Goal: Task Accomplishment & Management: Manage account settings

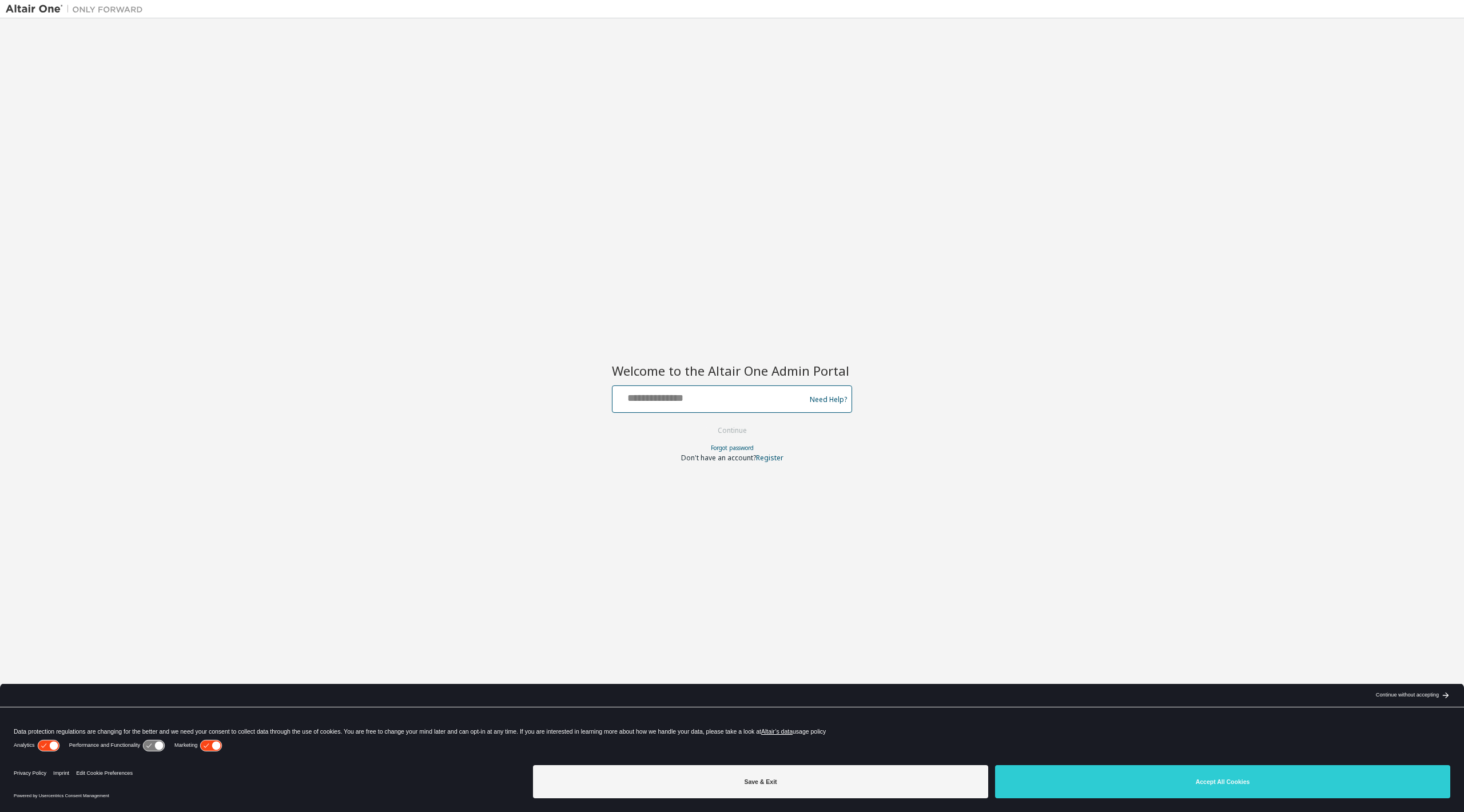
click at [636, 398] on input "text" at bounding box center [711, 396] width 187 height 17
drag, startPoint x: 729, startPoint y: 398, endPoint x: 444, endPoint y: 387, distance: 285.2
click at [446, 385] on div "**********" at bounding box center [732, 399] width 1452 height 749
type input "**********"
click at [733, 431] on button "Continue" at bounding box center [732, 431] width 53 height 17
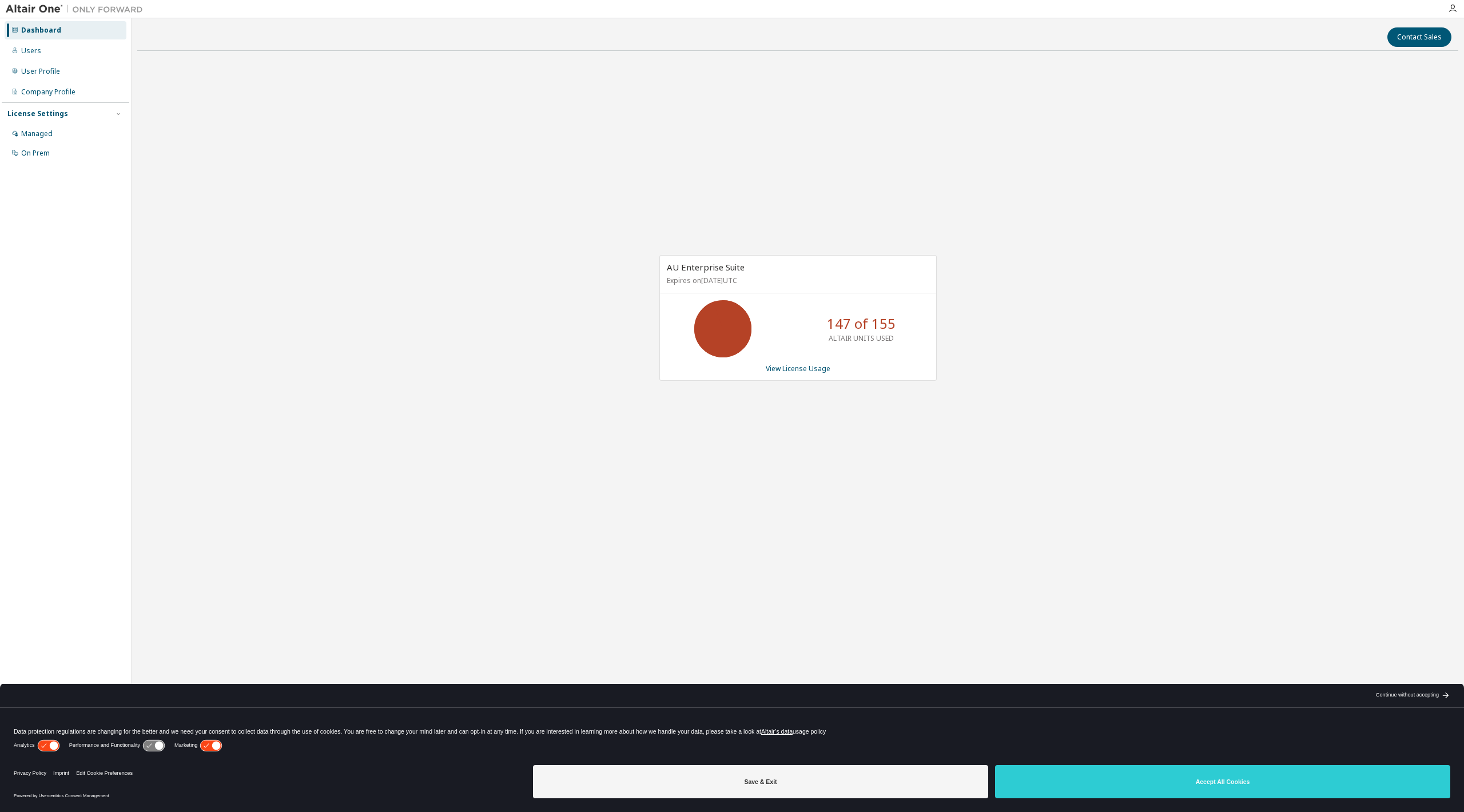
click at [830, 314] on p "147 of 155" at bounding box center [861, 324] width 68 height 19
click at [803, 368] on link "View License Usage" at bounding box center [798, 368] width 65 height 10
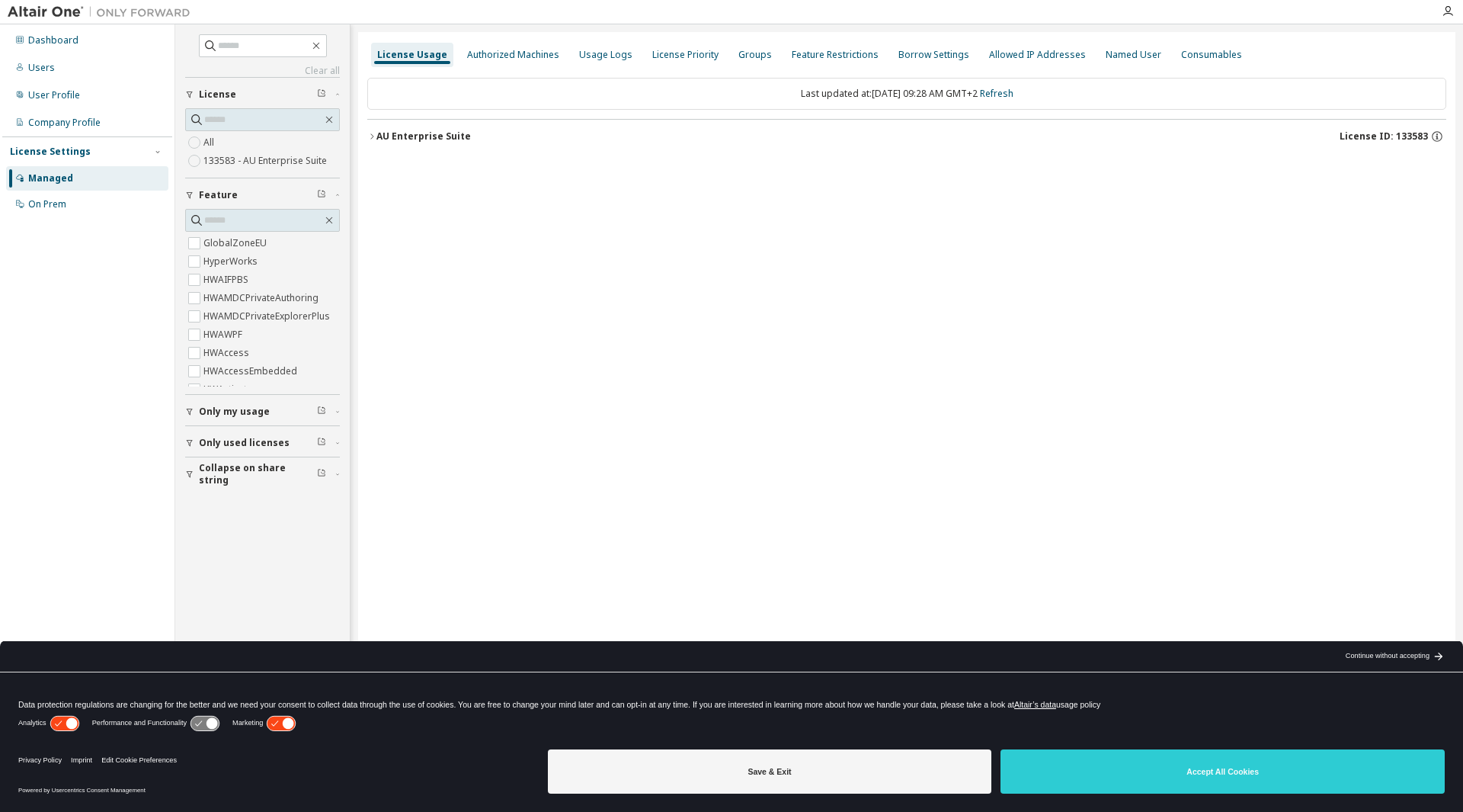
click at [372, 136] on icon "button" at bounding box center [372, 136] width 9 height 9
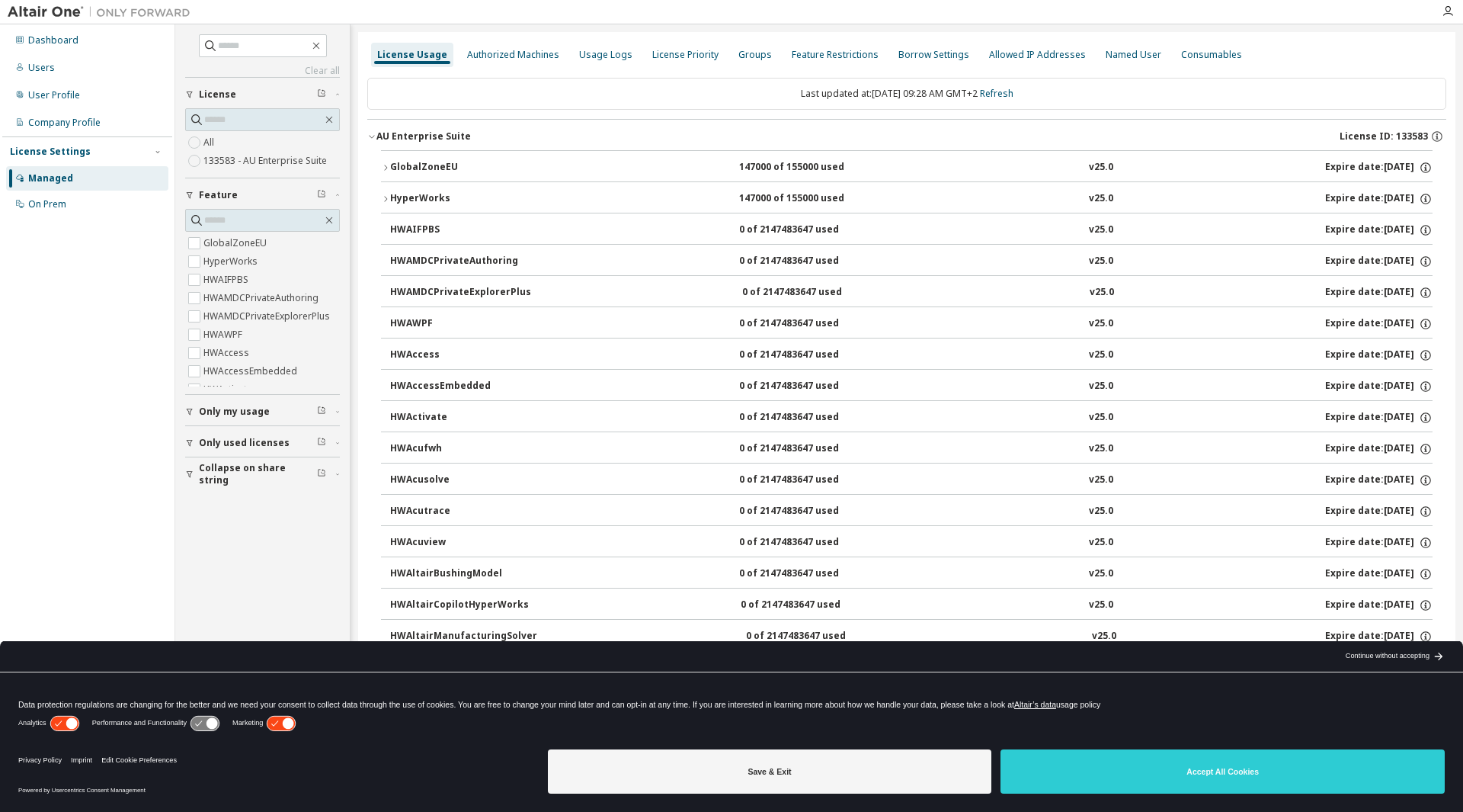
click at [372, 136] on icon "button" at bounding box center [372, 136] width 9 height 9
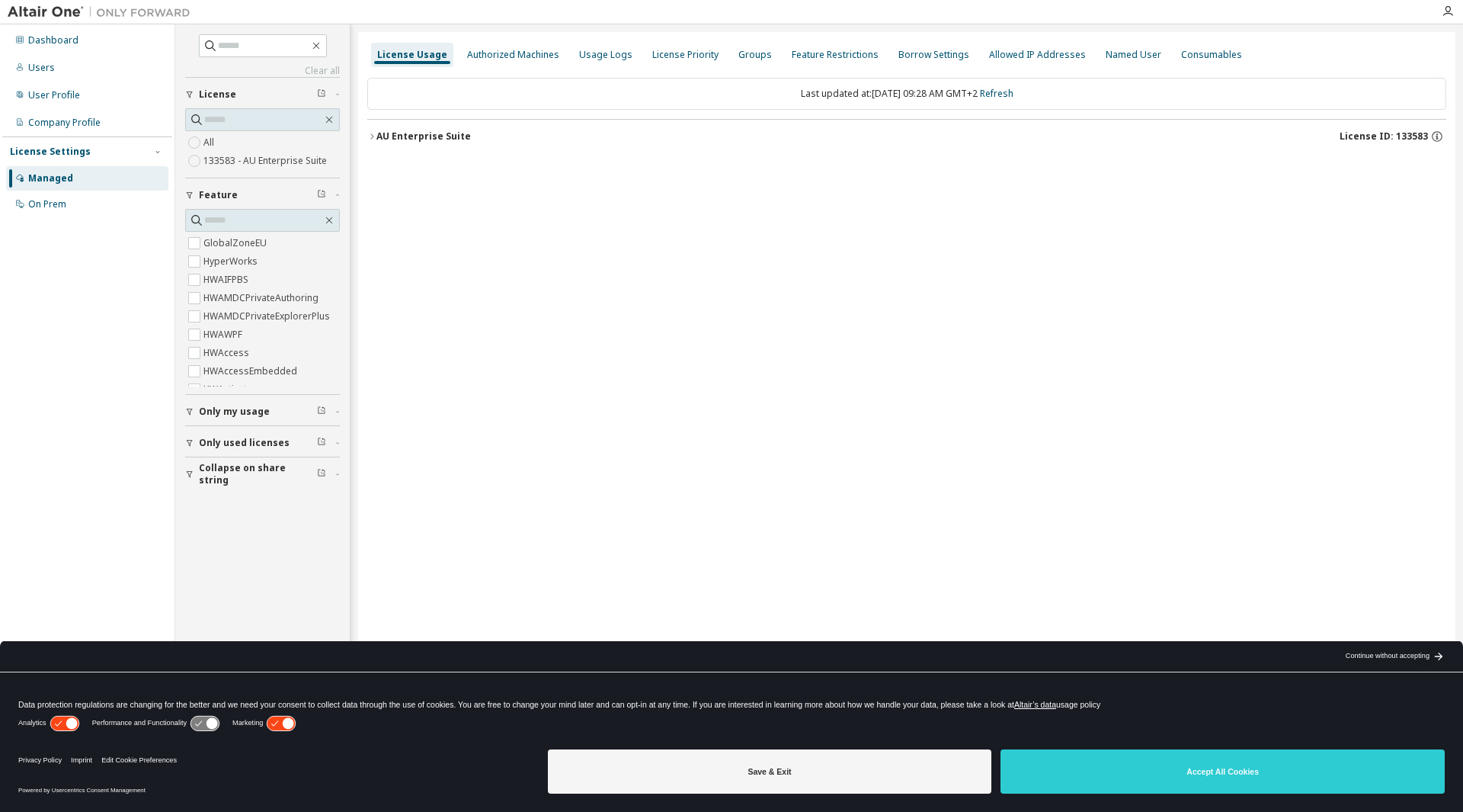
click at [372, 134] on icon "button" at bounding box center [372, 136] width 9 height 9
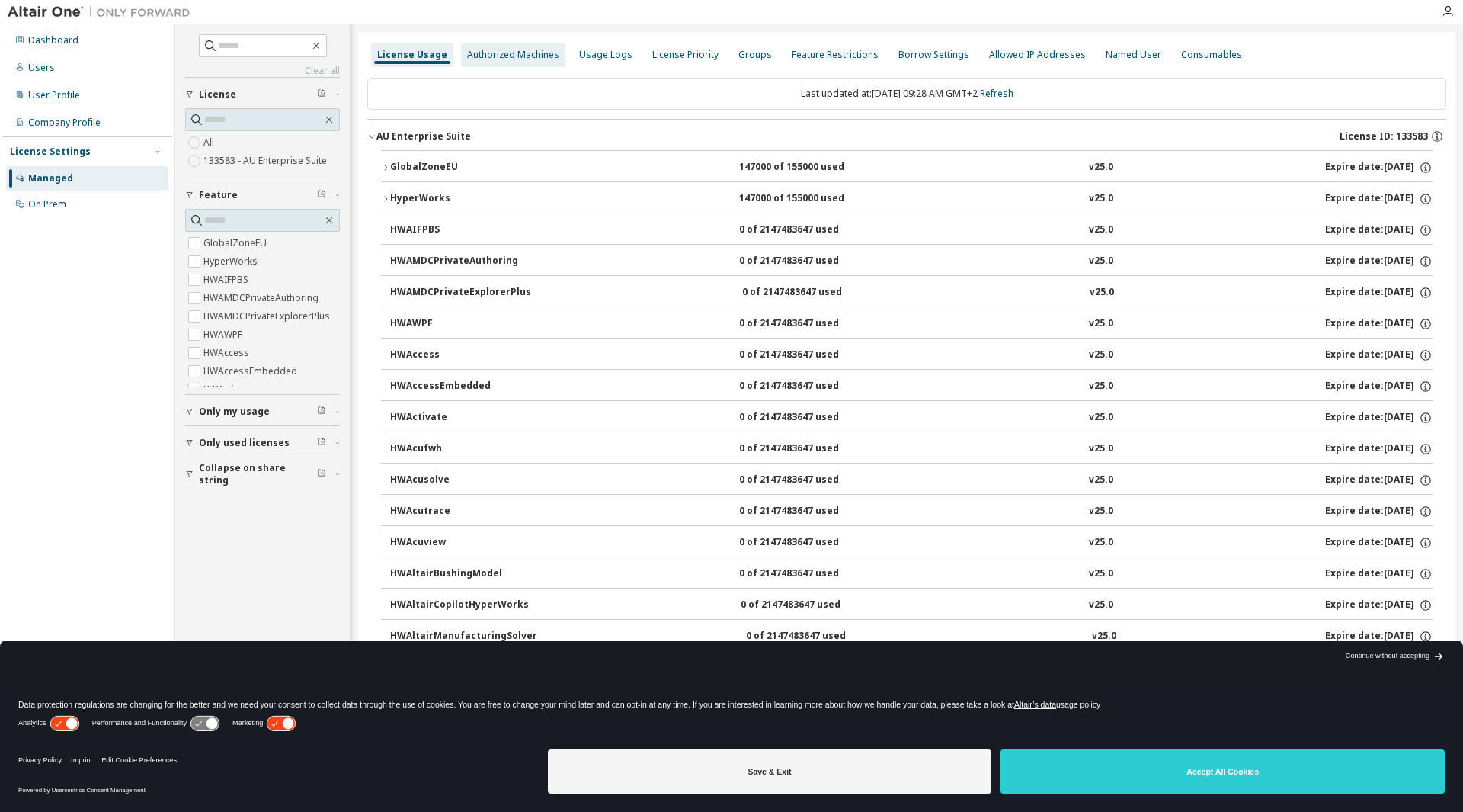
click at [497, 53] on div "Authorized Machines" at bounding box center [513, 55] width 92 height 12
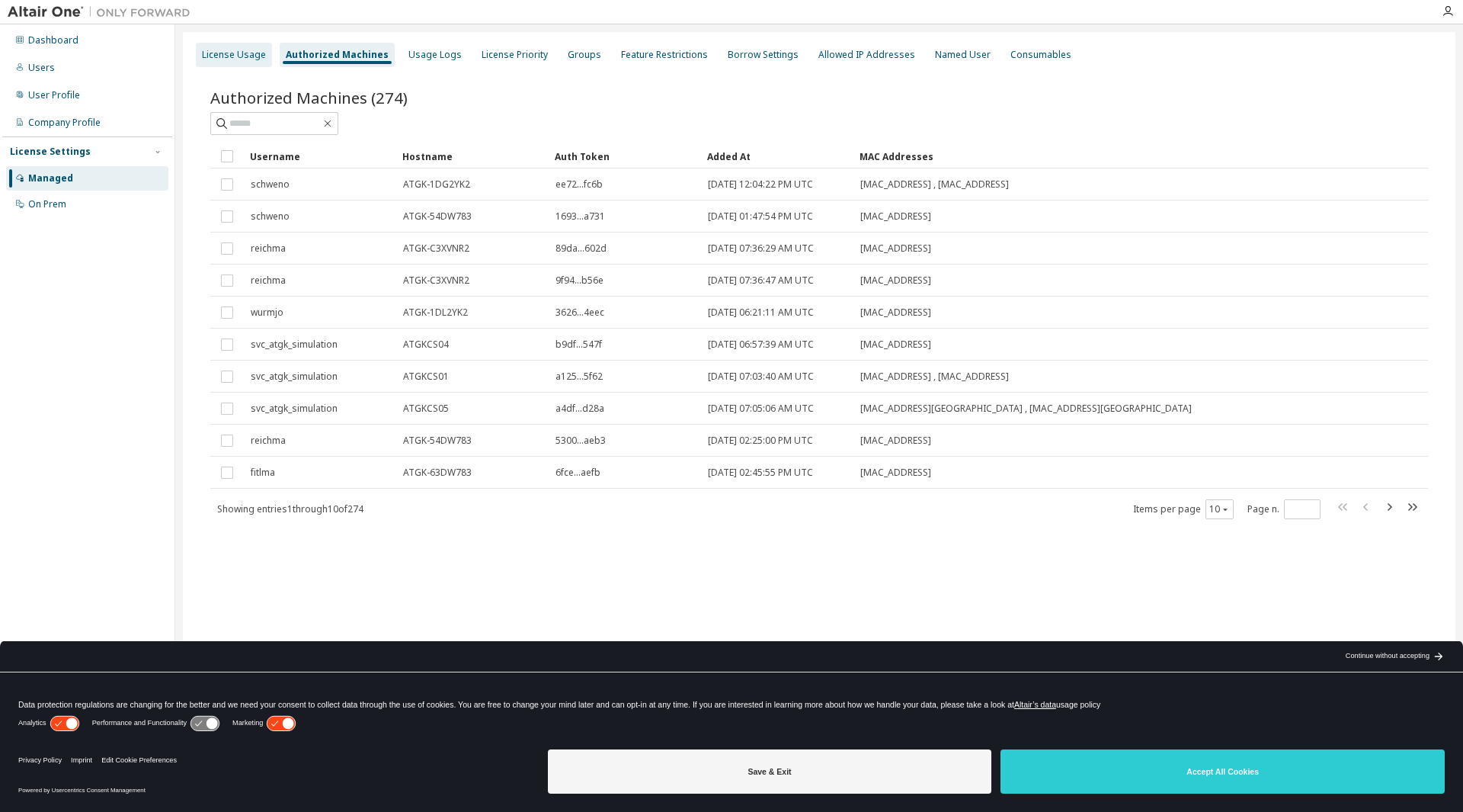
click at [218, 55] on div "License Usage" at bounding box center [234, 55] width 64 height 12
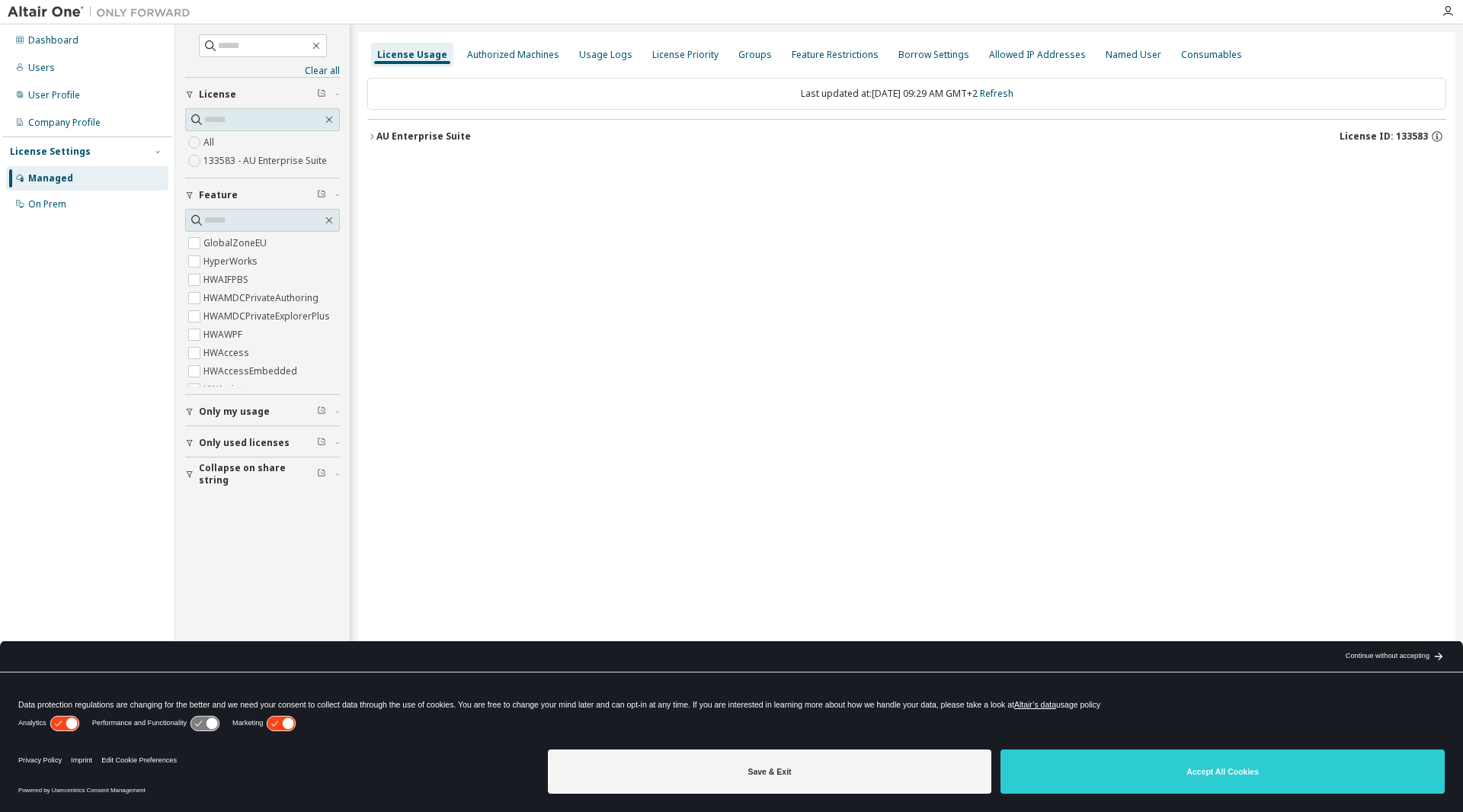
click at [374, 134] on icon "button" at bounding box center [372, 136] width 9 height 9
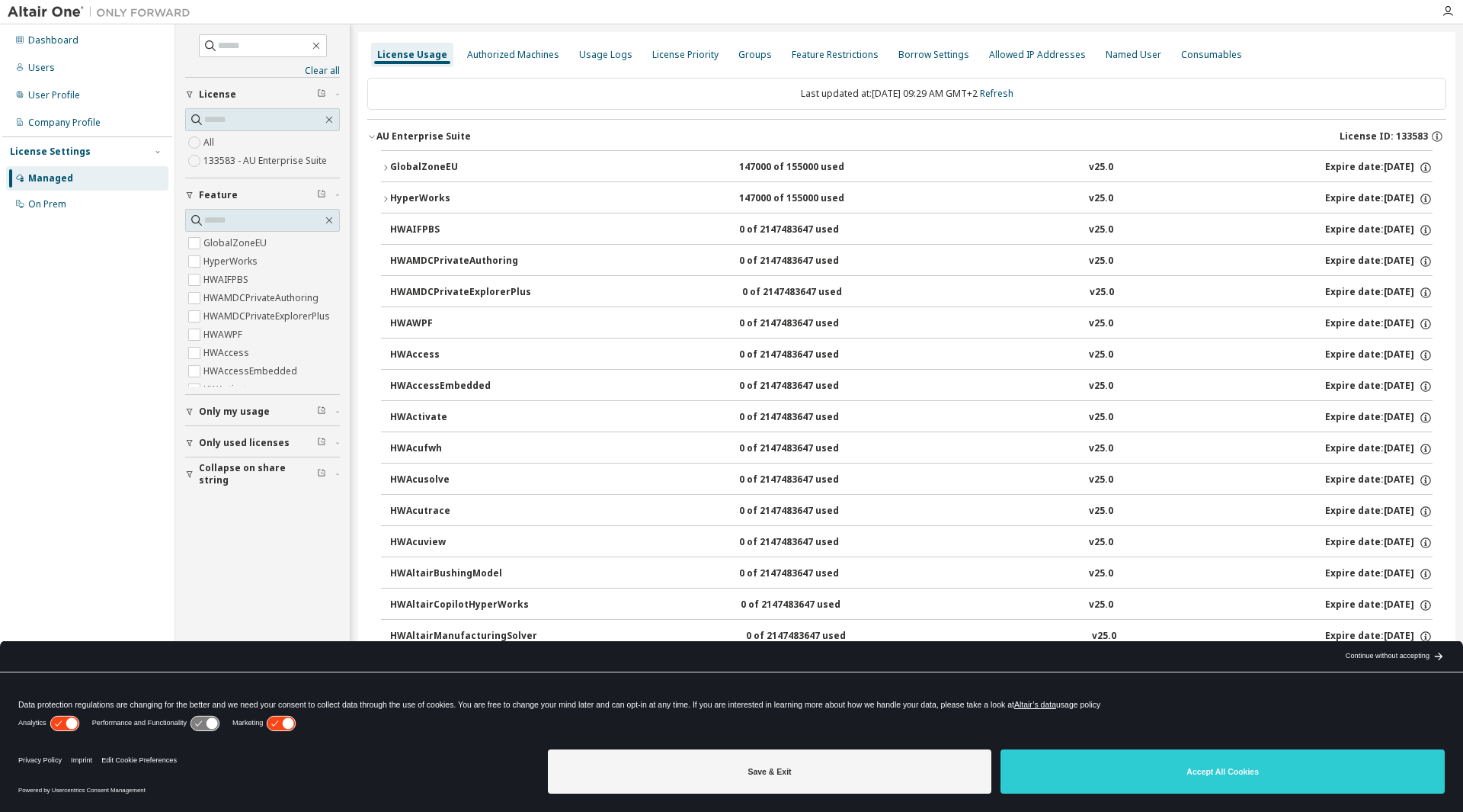
click at [386, 168] on icon "button" at bounding box center [386, 168] width 3 height 5
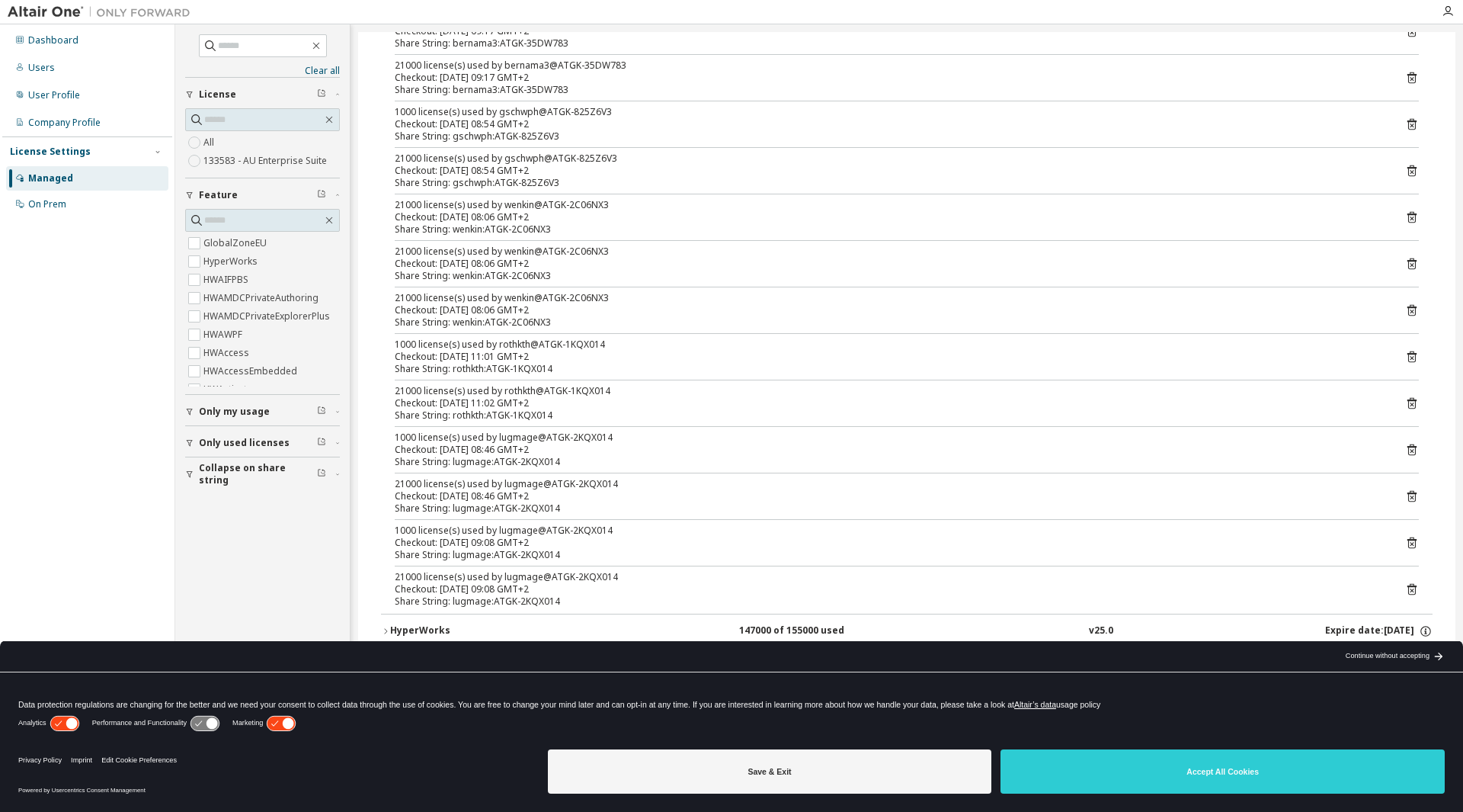
scroll to position [381, 0]
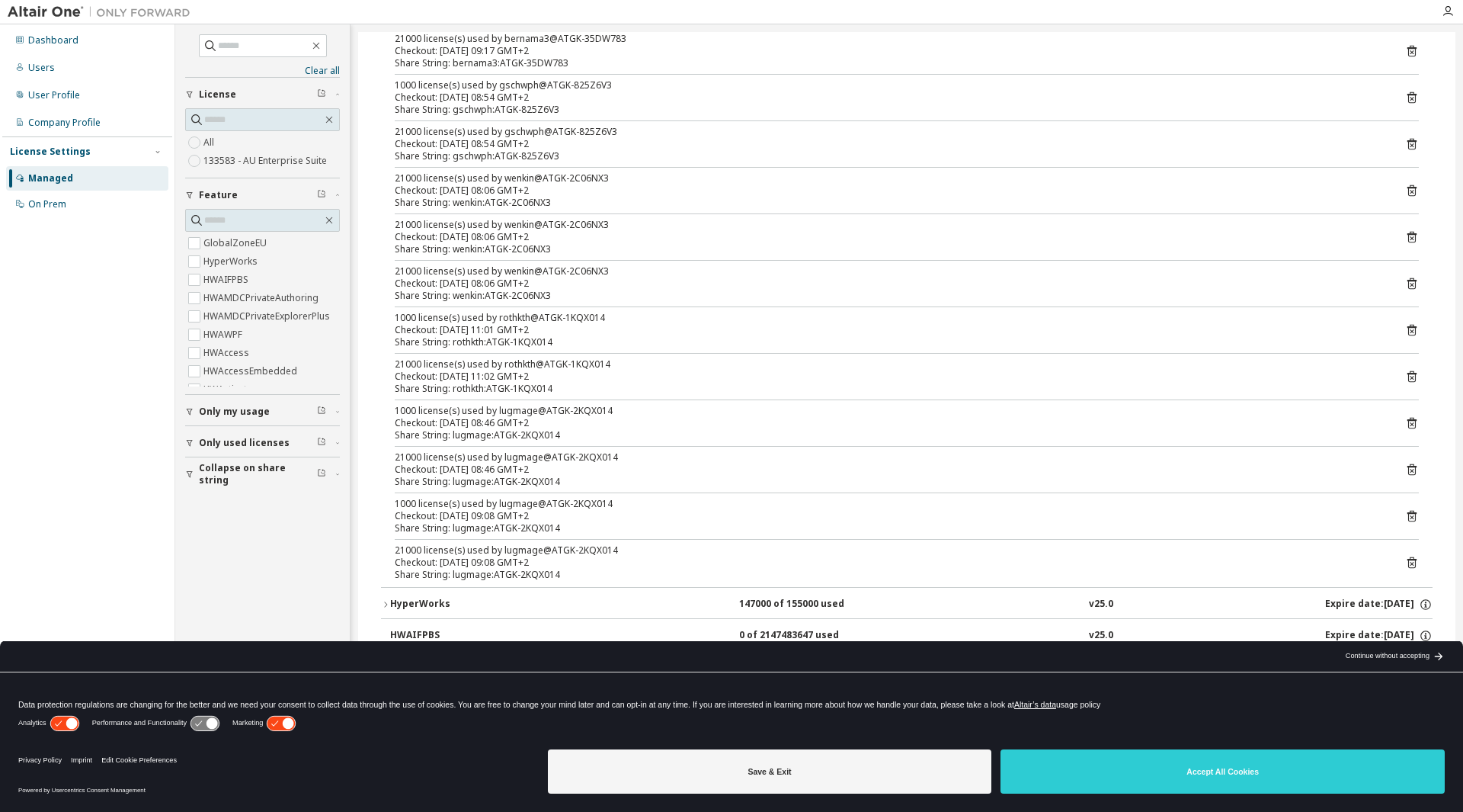
click at [389, 604] on icon "button" at bounding box center [385, 604] width 9 height 9
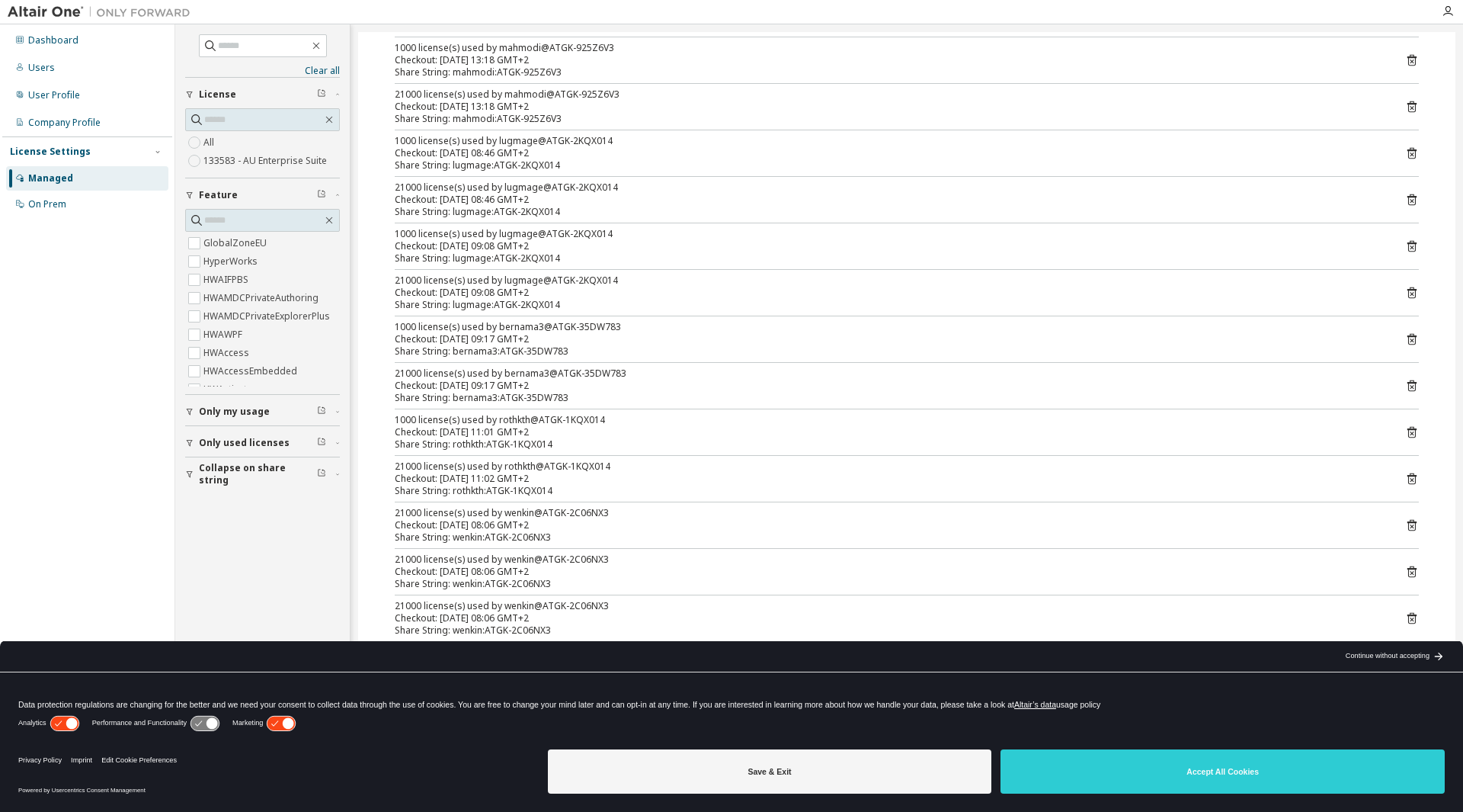
scroll to position [1219, 0]
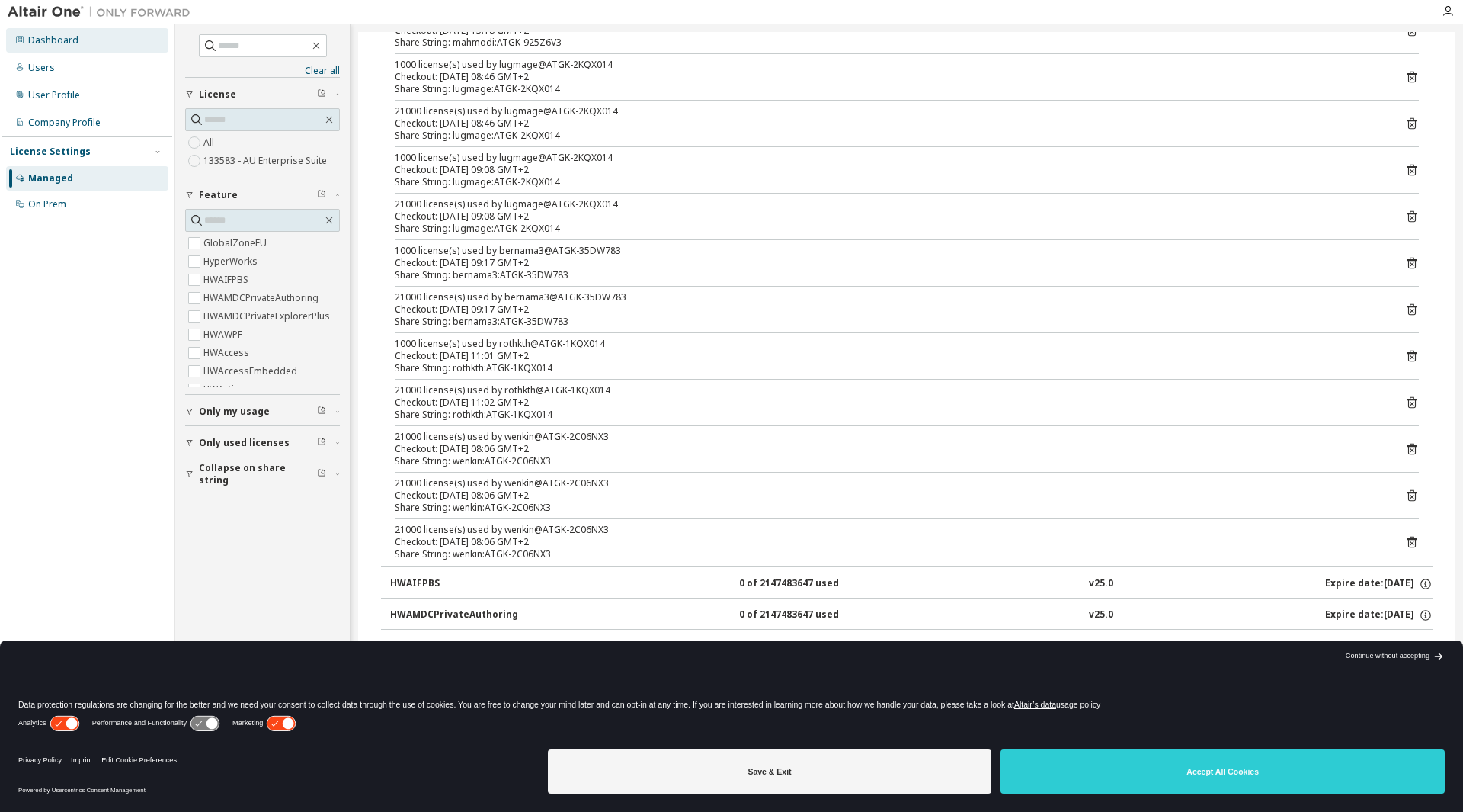
click at [61, 39] on div "Dashboard" at bounding box center [53, 40] width 51 height 12
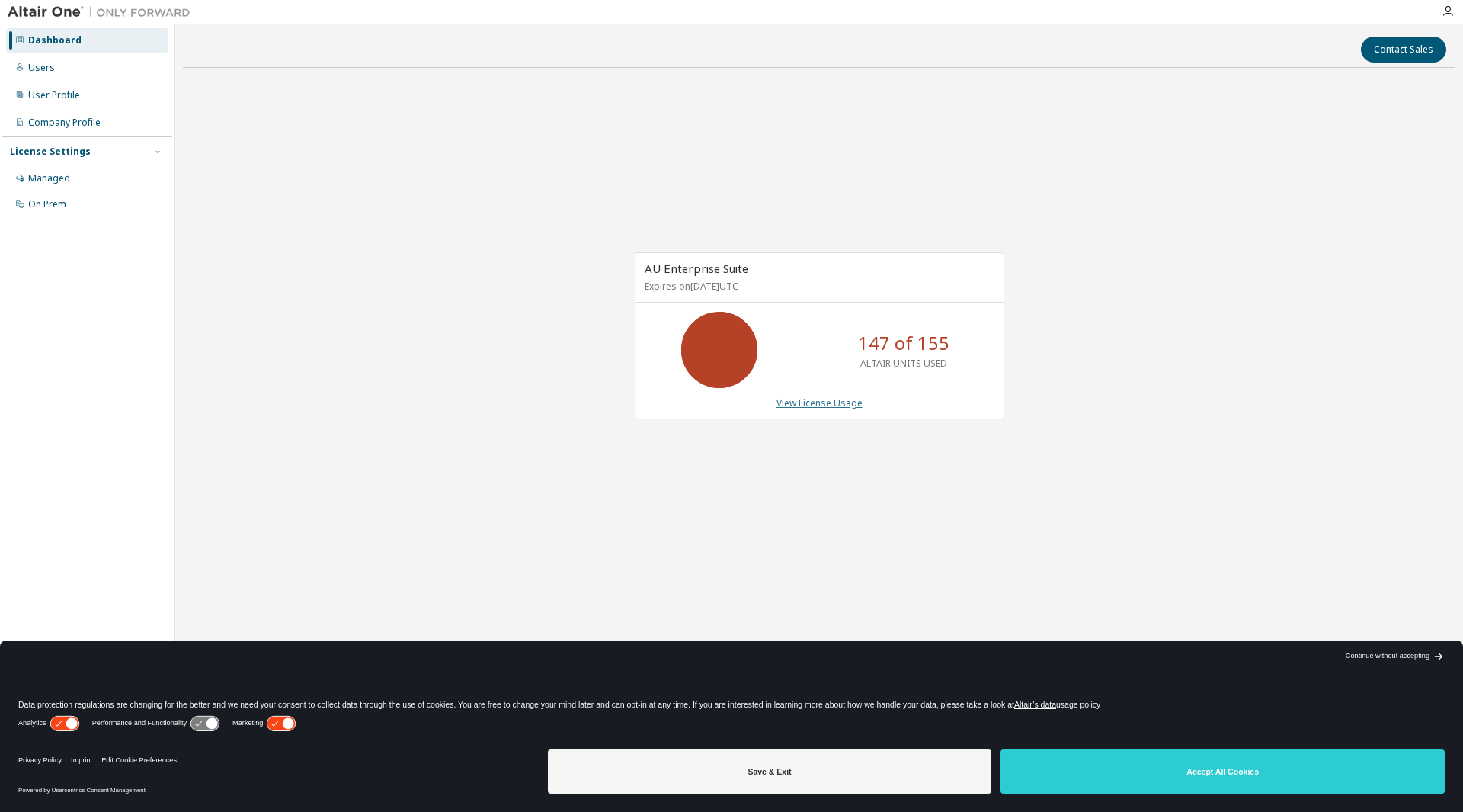
click at [824, 406] on link "View License Usage" at bounding box center [819, 403] width 86 height 13
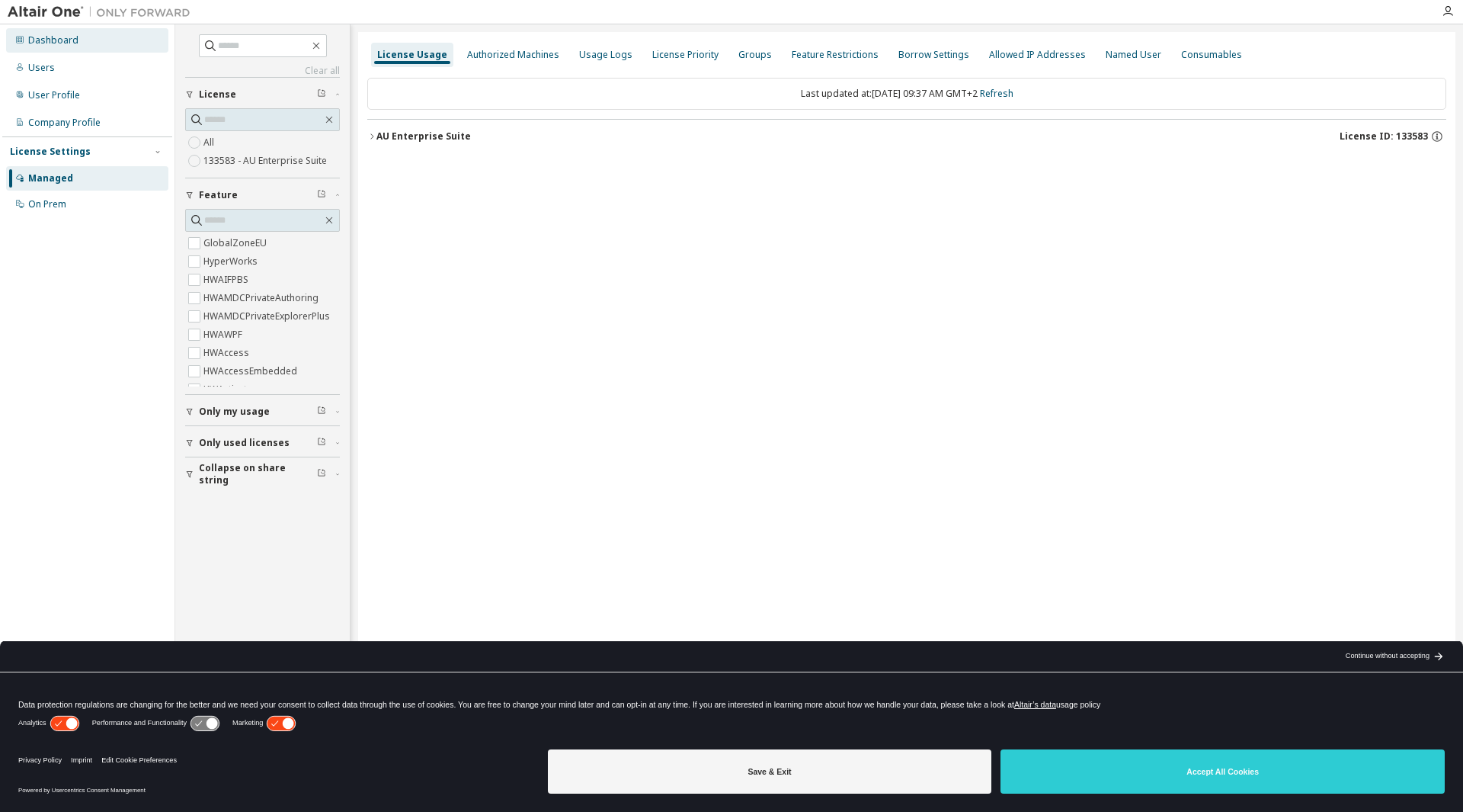
click at [51, 39] on div "Dashboard" at bounding box center [53, 40] width 51 height 12
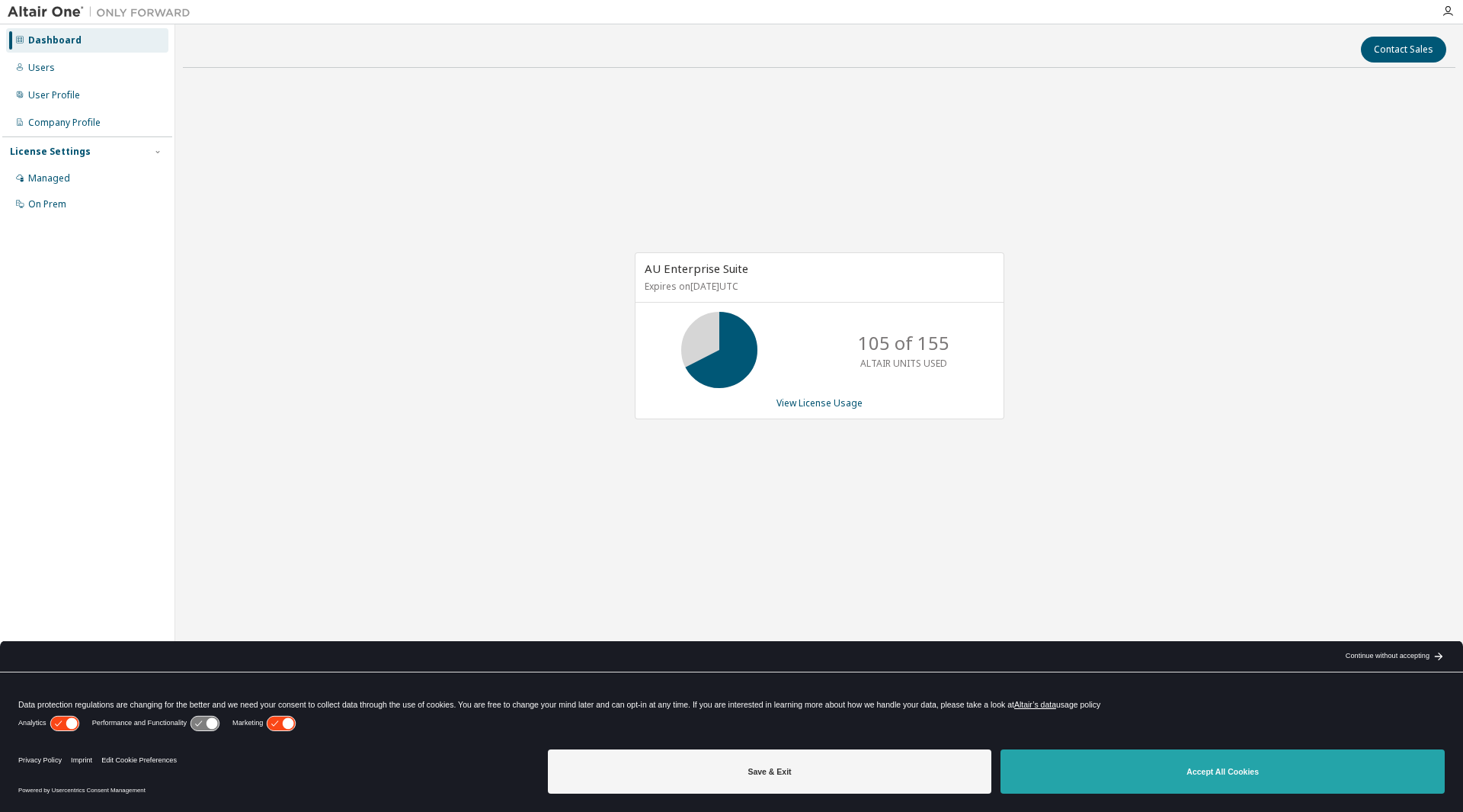
drag, startPoint x: 1203, startPoint y: 767, endPoint x: 1168, endPoint y: 721, distance: 57.8
click at [1203, 767] on button "Accept All Cookies" at bounding box center [1223, 771] width 445 height 44
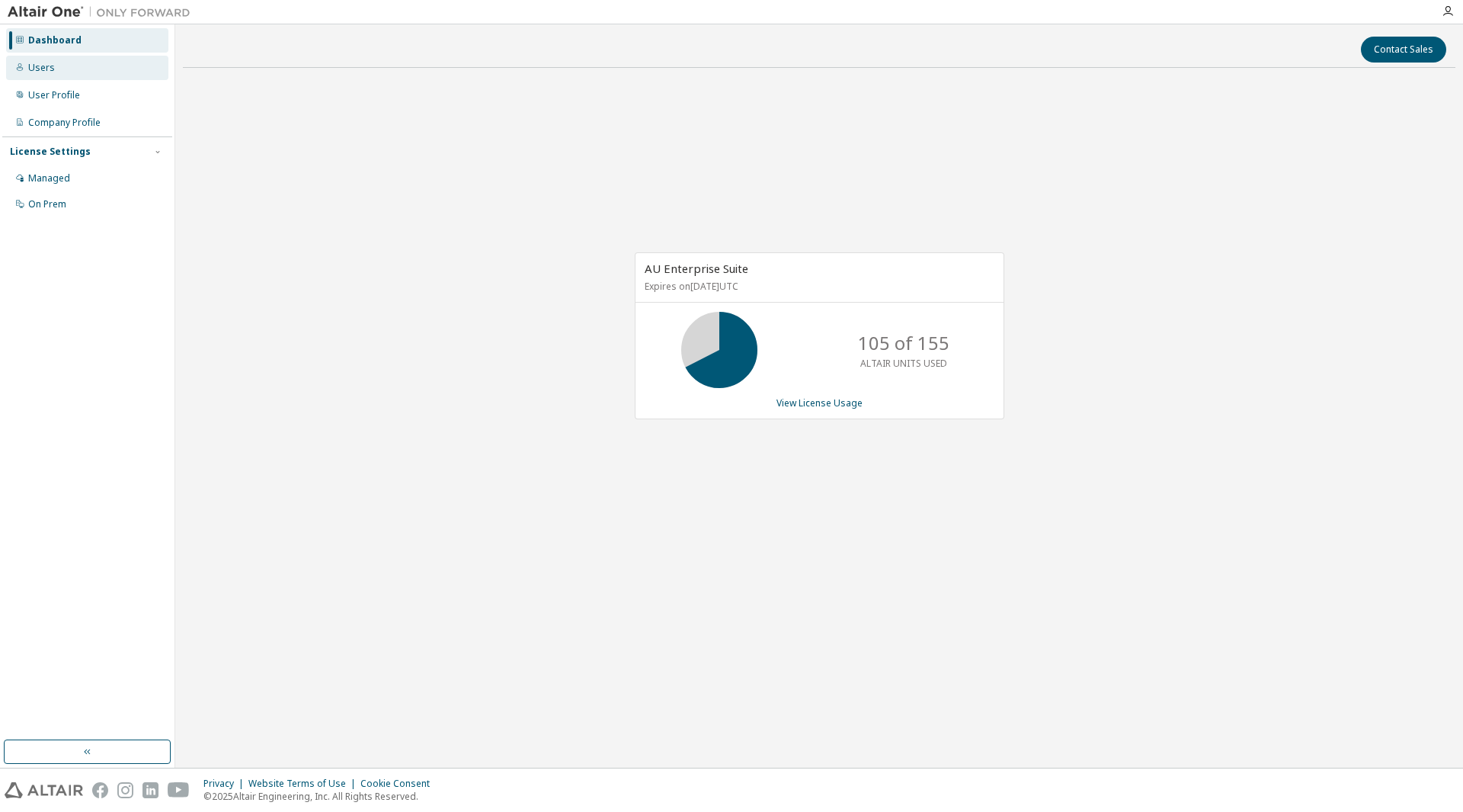
click at [14, 67] on div "Users" at bounding box center [87, 67] width 163 height 24
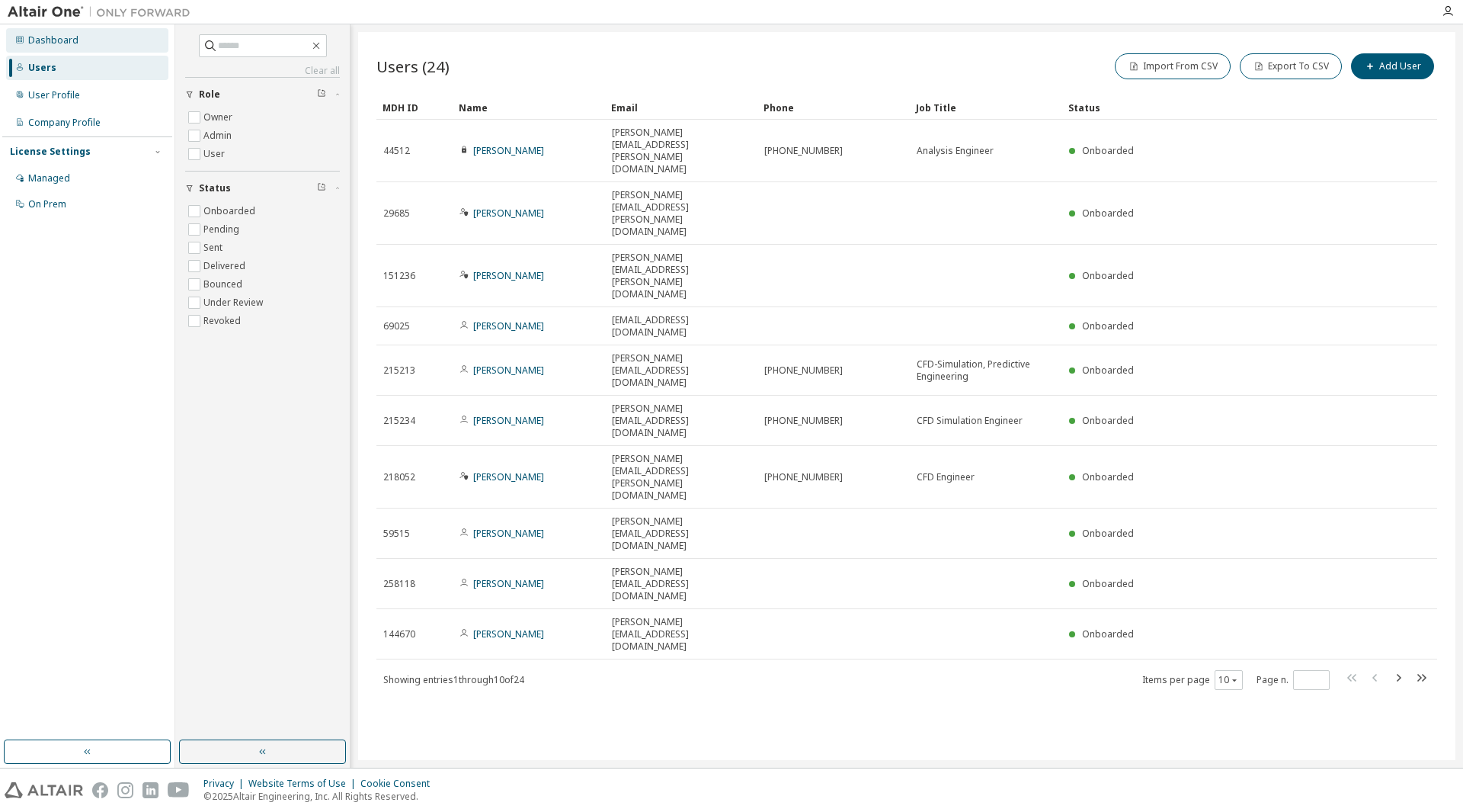
click at [38, 46] on div "Dashboard" at bounding box center [87, 40] width 163 height 24
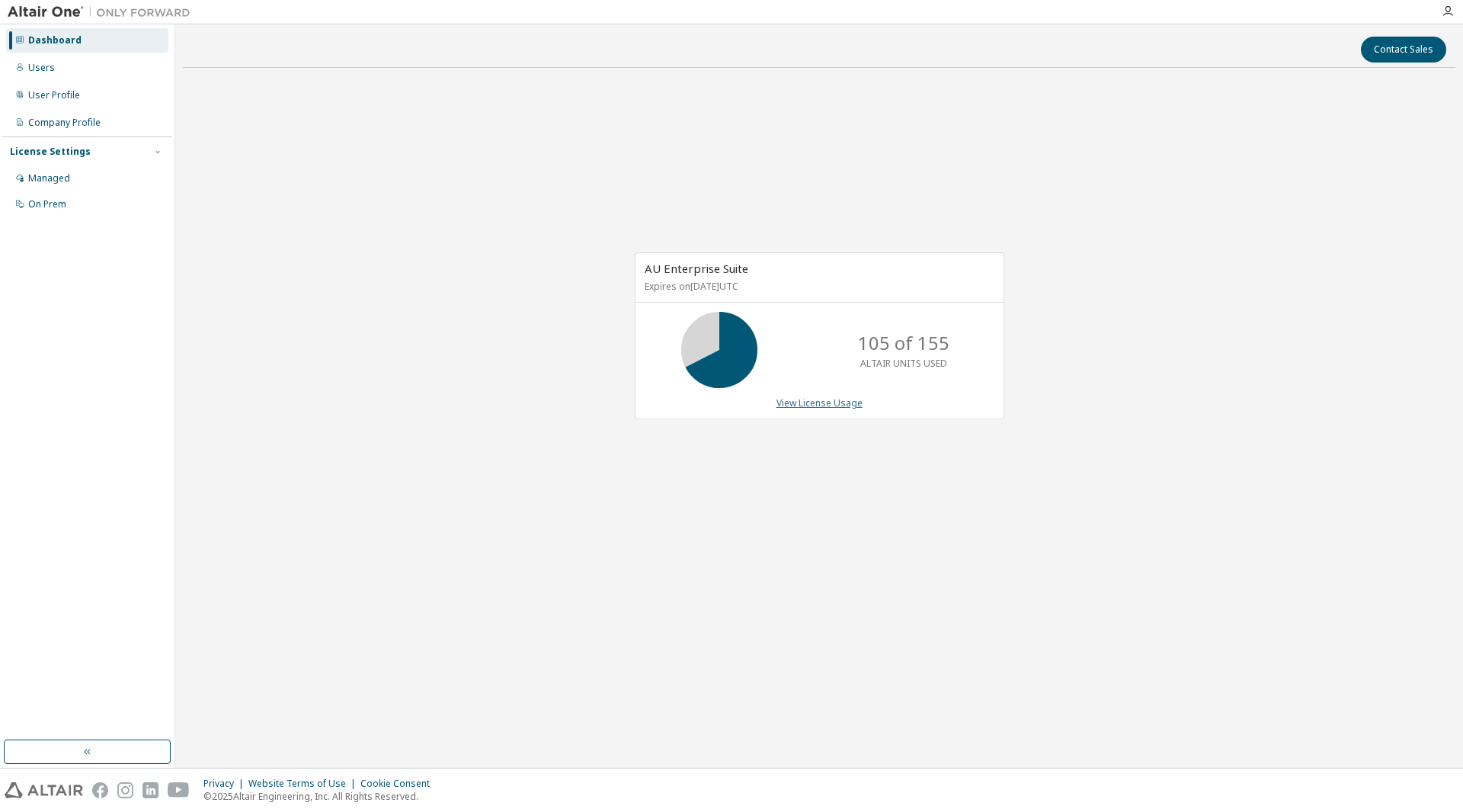
click at [834, 406] on link "View License Usage" at bounding box center [819, 403] width 86 height 13
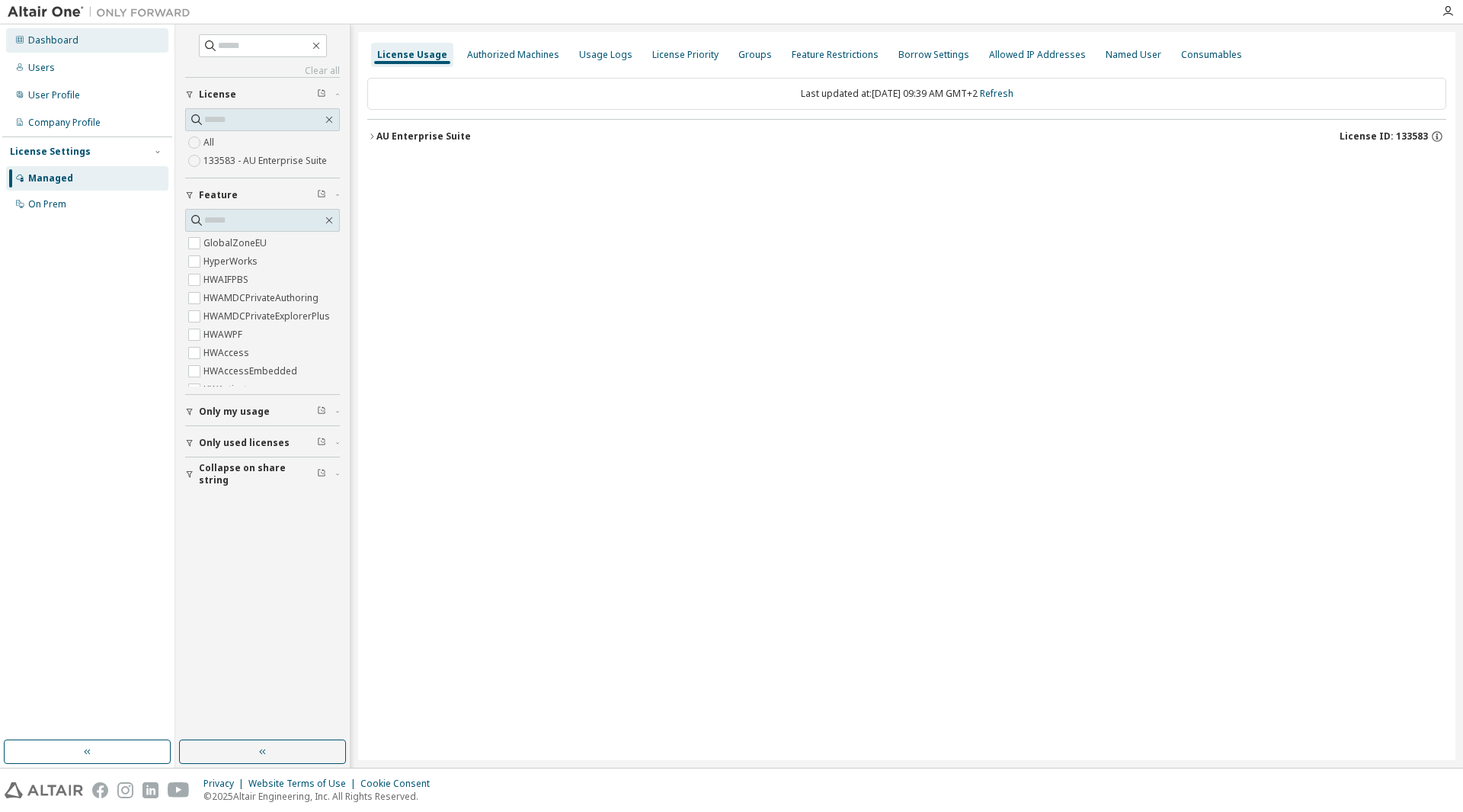
click at [70, 47] on div "Dashboard" at bounding box center [87, 40] width 163 height 24
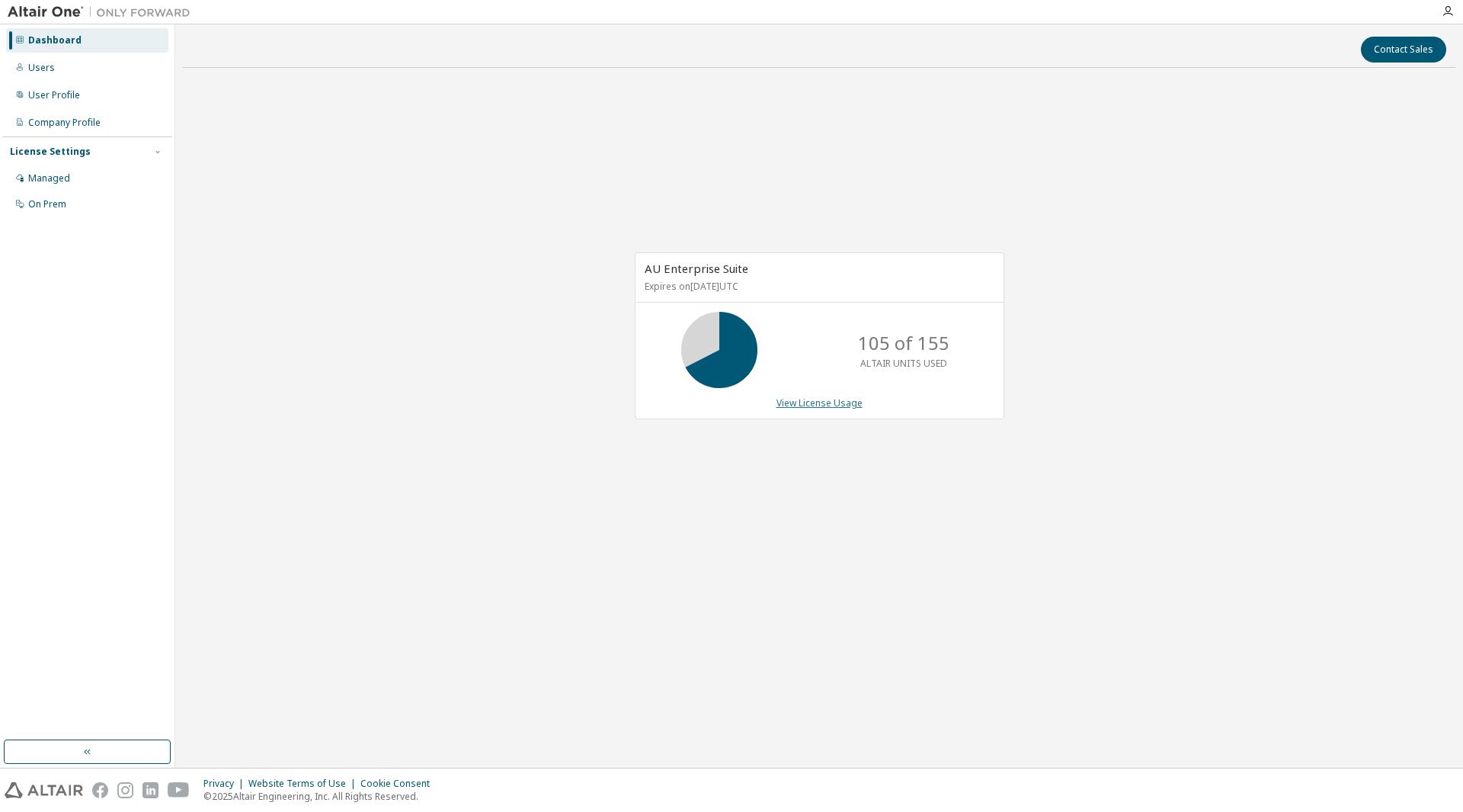
click at [817, 401] on link "View License Usage" at bounding box center [819, 403] width 86 height 13
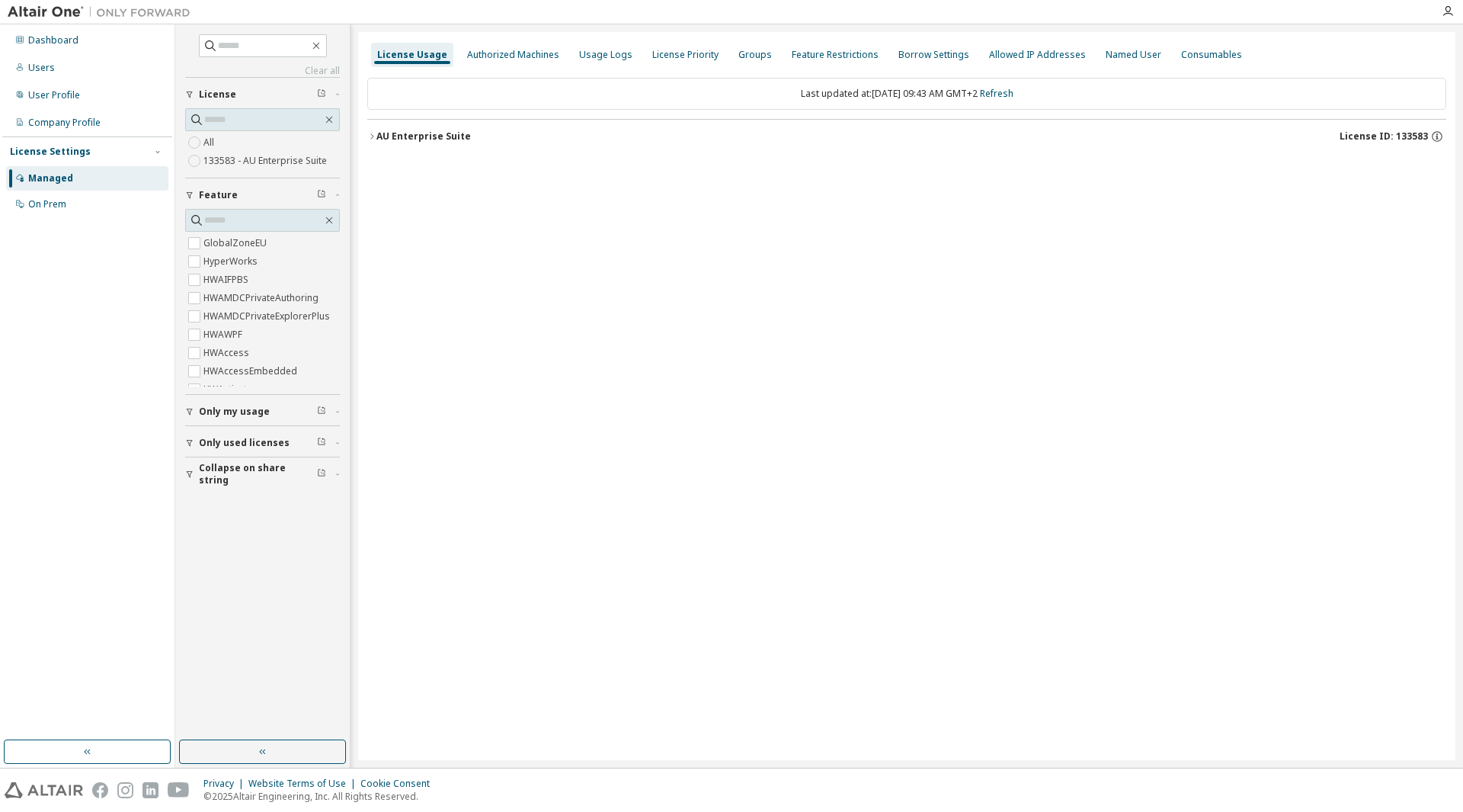
click at [365, 134] on div "License Usage Authorized Machines Usage Logs License Priority Groups Feature Re…" at bounding box center [906, 396] width 1097 height 728
click at [370, 134] on icon "button" at bounding box center [372, 136] width 9 height 9
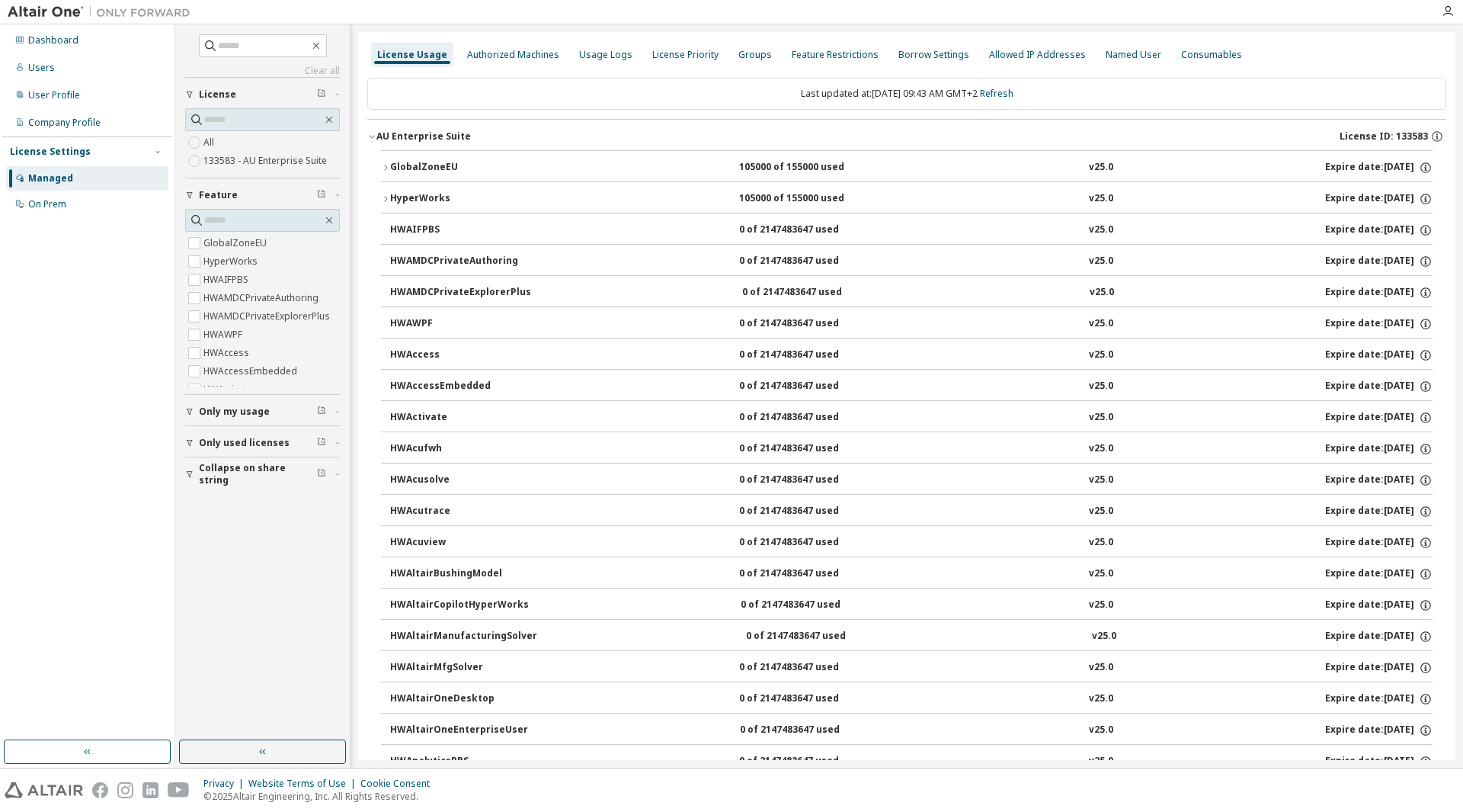
click at [369, 135] on icon "button" at bounding box center [372, 136] width 9 height 9
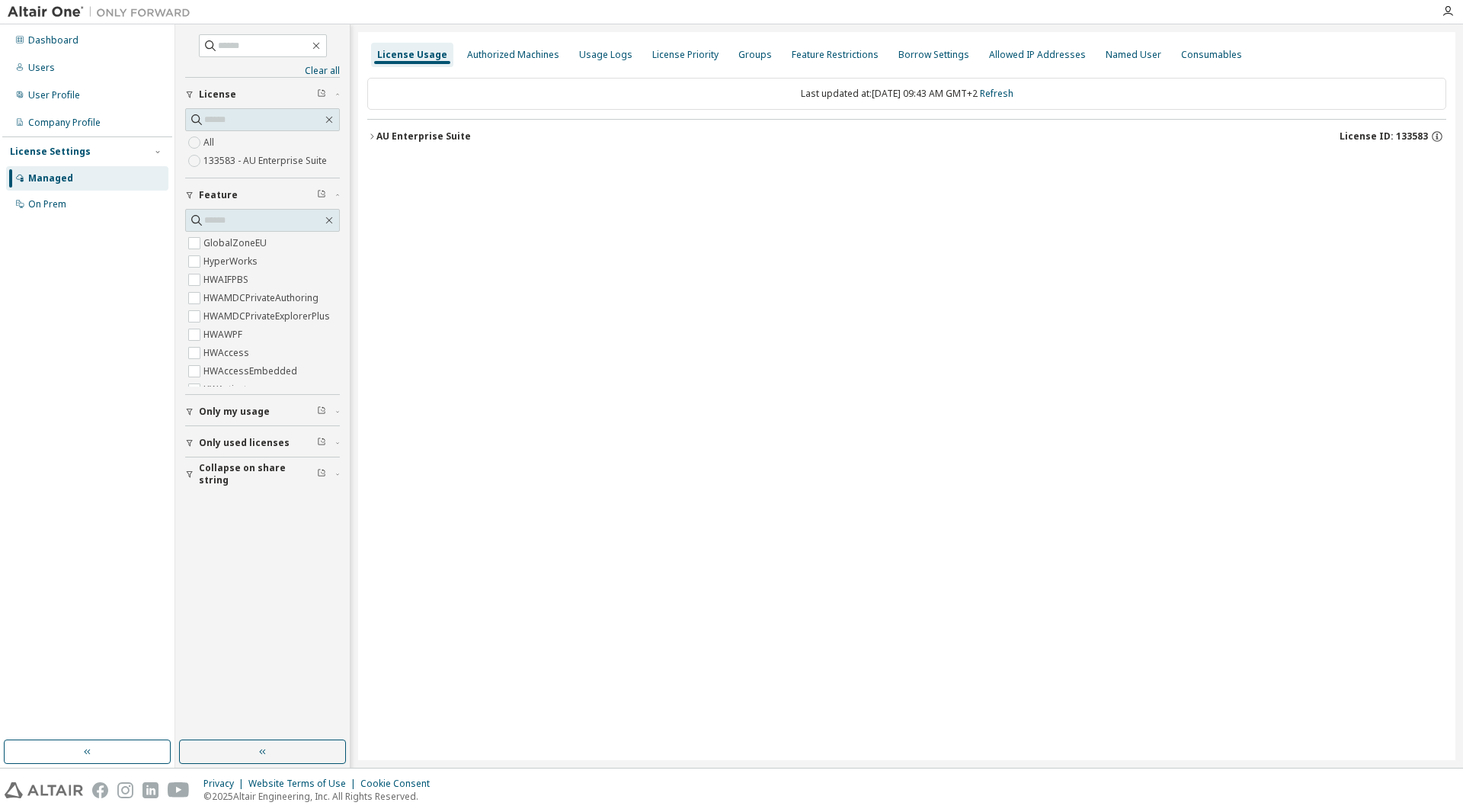
click at [371, 136] on icon "button" at bounding box center [372, 136] width 9 height 9
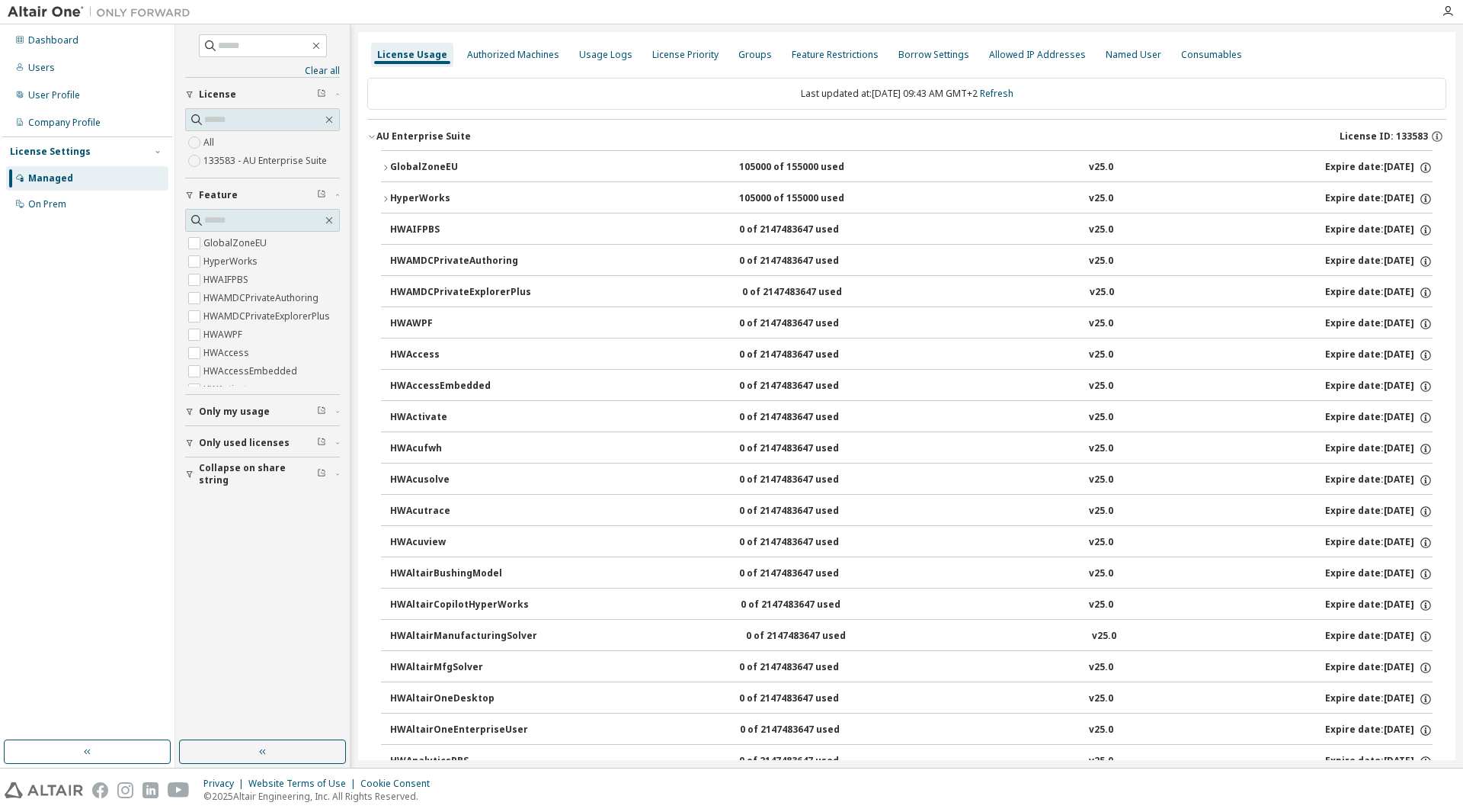
click at [385, 168] on icon "button" at bounding box center [385, 168] width 9 height 9
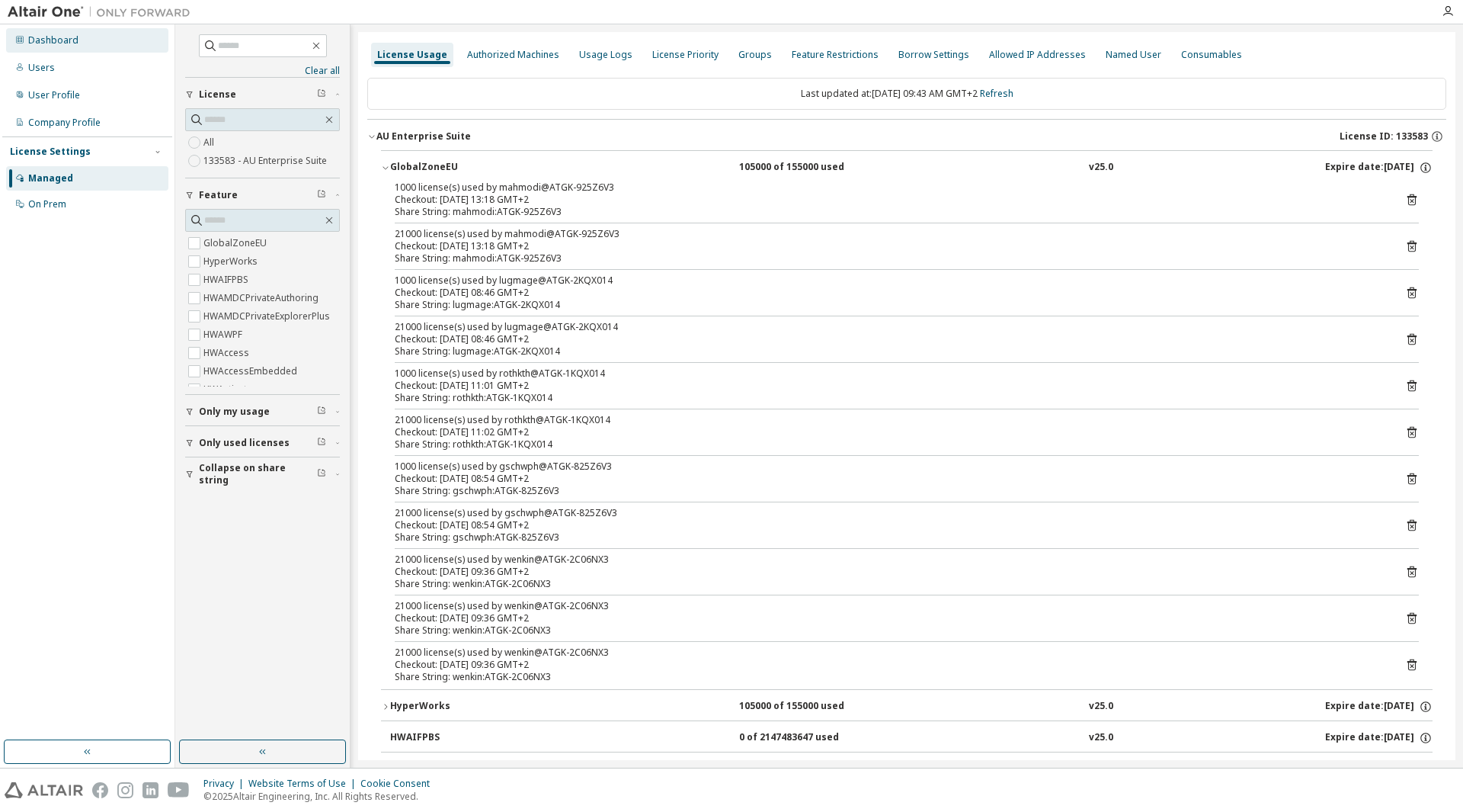
click at [56, 34] on div "Dashboard" at bounding box center [53, 40] width 51 height 12
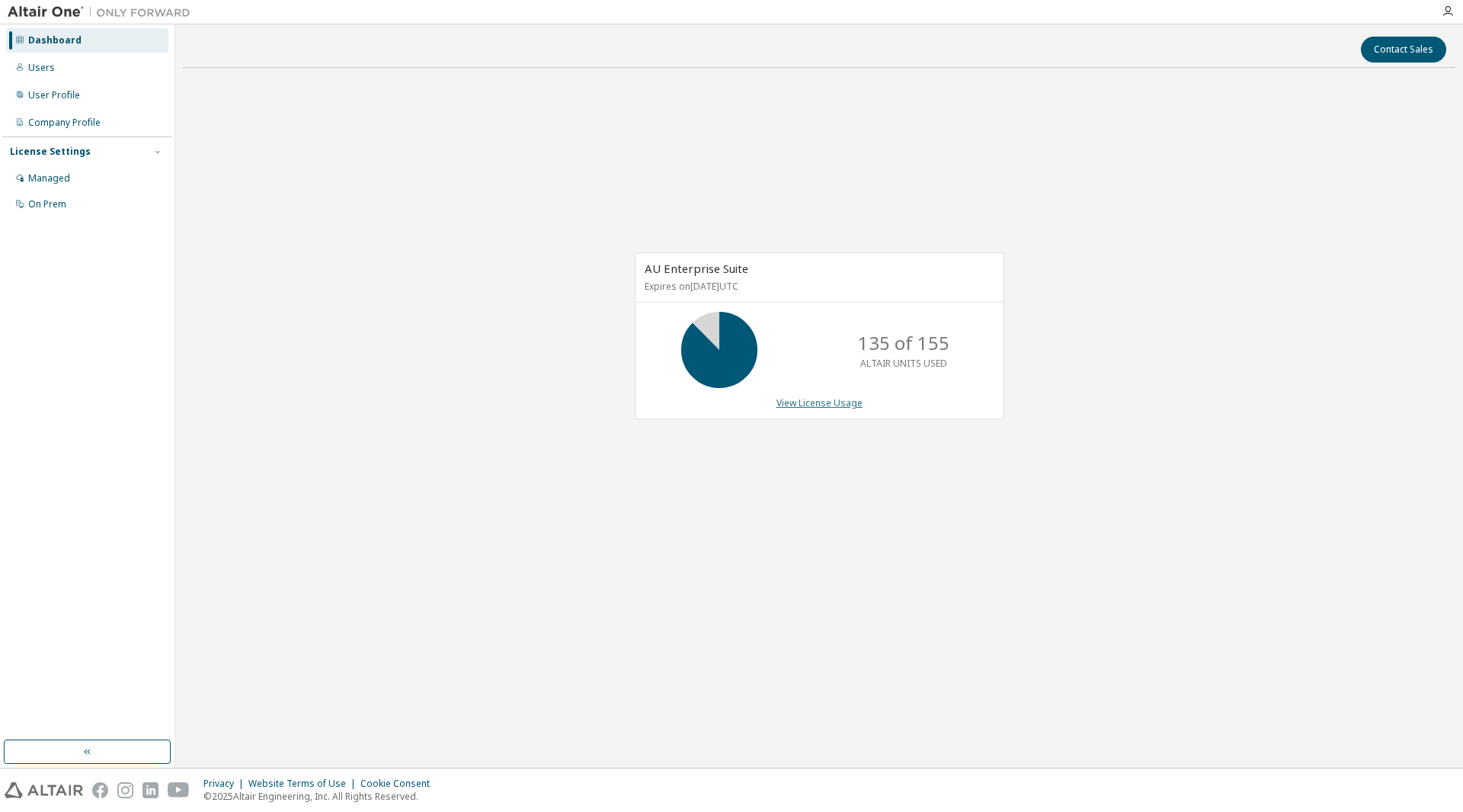
click at [790, 402] on link "View License Usage" at bounding box center [819, 403] width 86 height 13
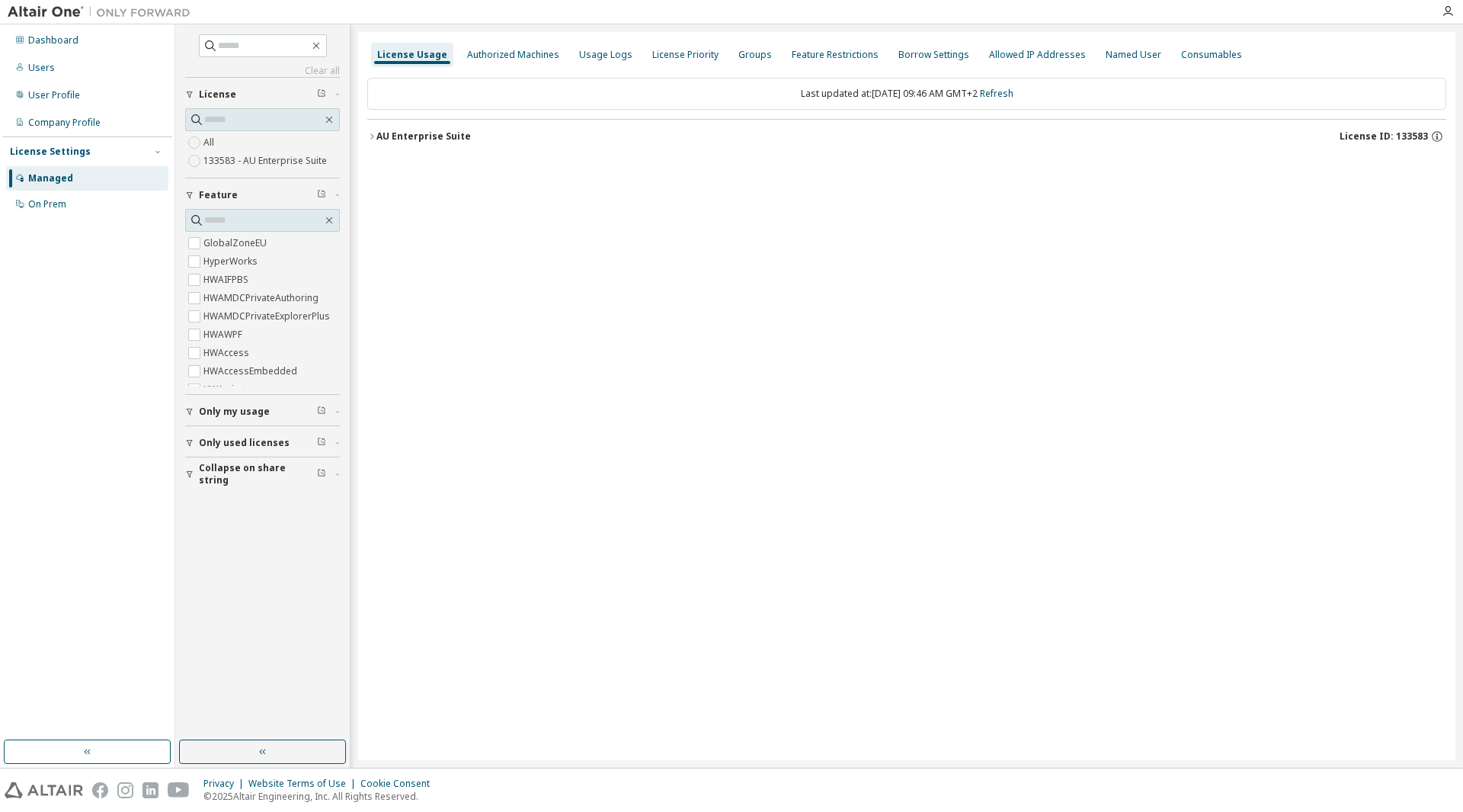
click at [371, 138] on icon "button" at bounding box center [372, 136] width 9 height 9
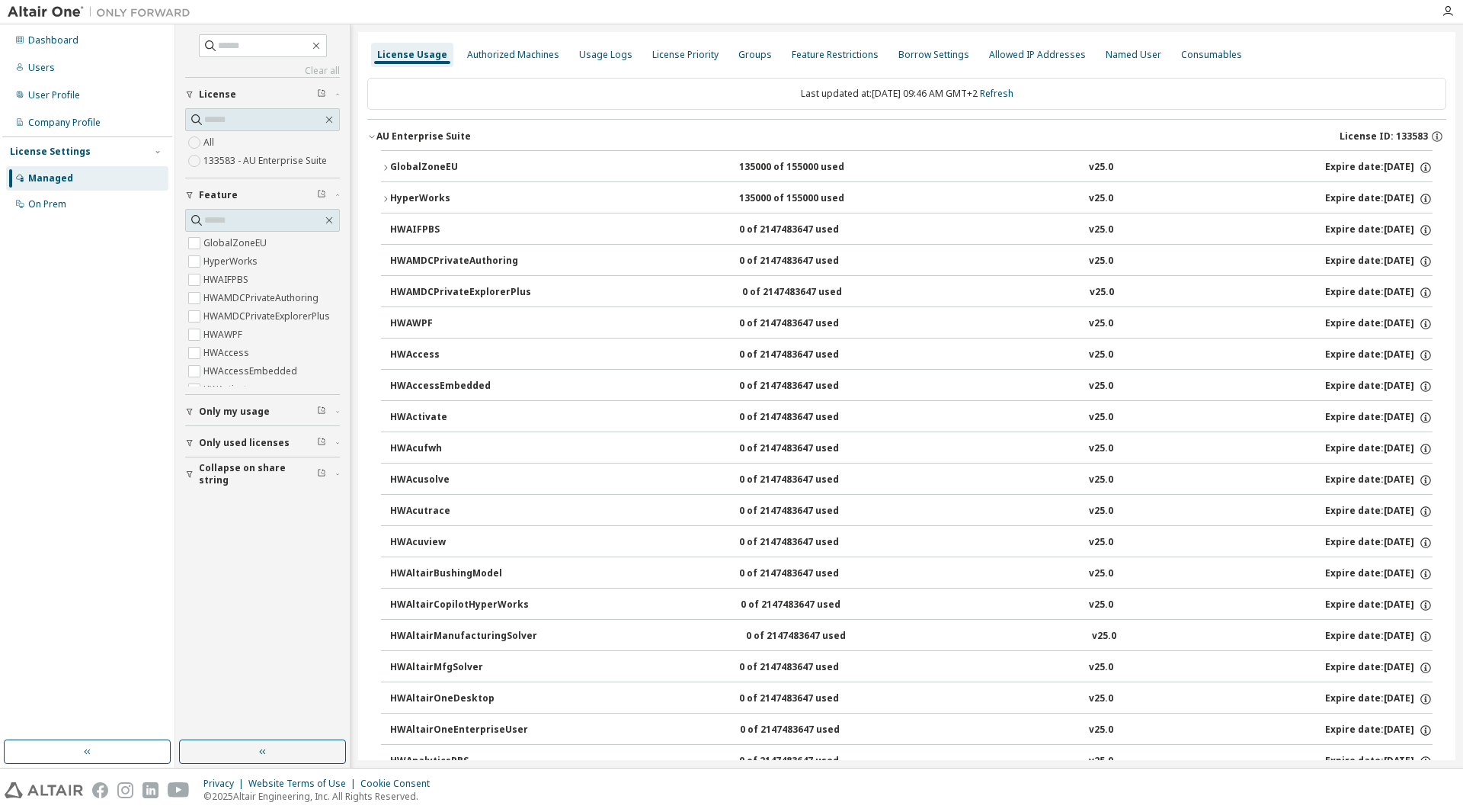
click at [384, 173] on button "GlobalZoneEU 135000 of 155000 used v25.0 Expire date: [DATE]" at bounding box center [906, 168] width 1052 height 33
